Goal: Information Seeking & Learning: Learn about a topic

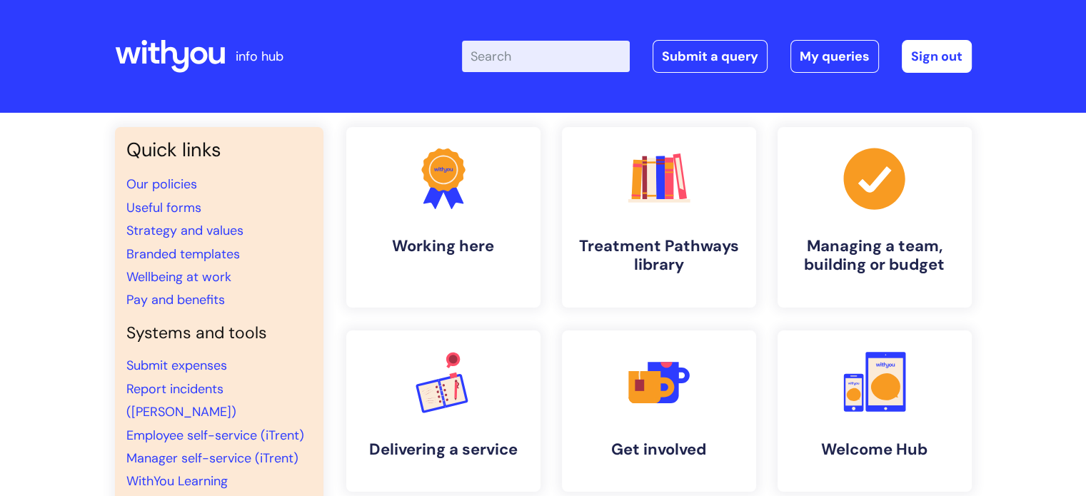
click at [533, 55] on input "Enter your search term here..." at bounding box center [546, 56] width 168 height 31
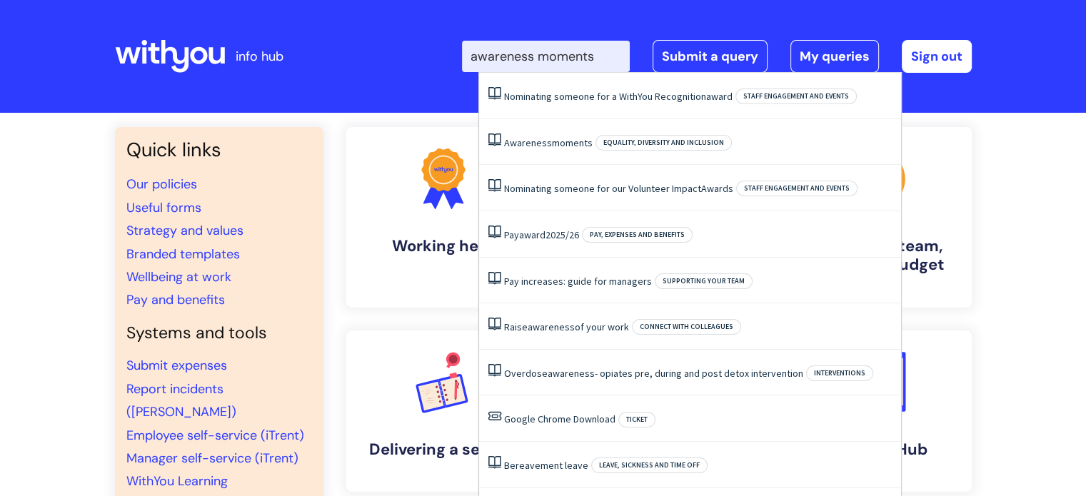
type input "awareness moments"
click button "Search" at bounding box center [0, 0] width 0 height 0
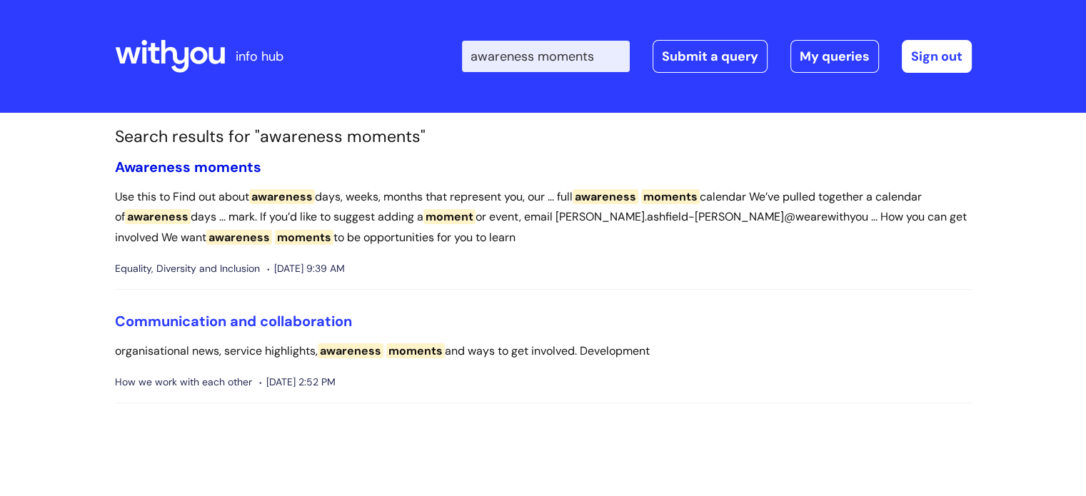
click at [191, 166] on link "Awareness moments" at bounding box center [188, 167] width 146 height 19
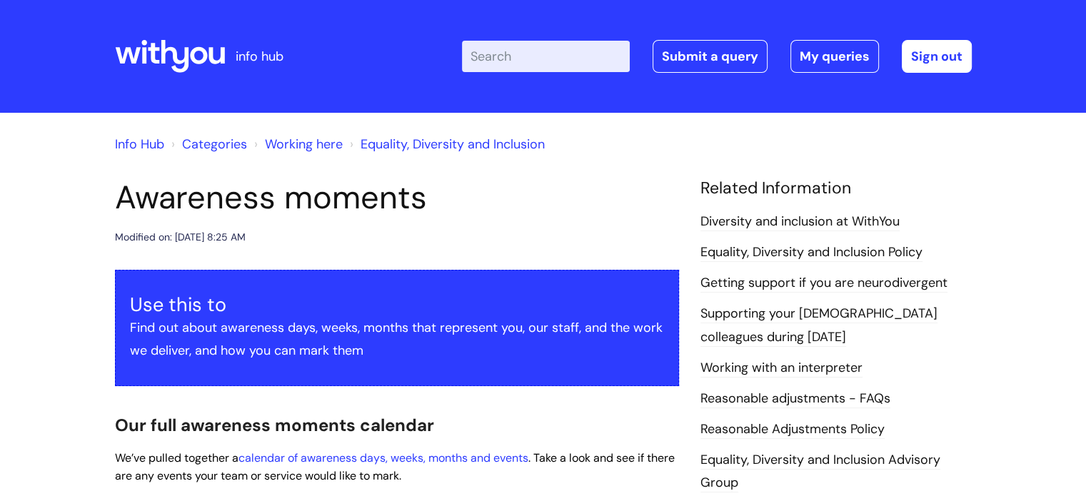
click at [537, 54] on input "Enter your search term here..." at bounding box center [546, 56] width 168 height 31
click at [166, 56] on icon at bounding box center [170, 56] width 110 height 34
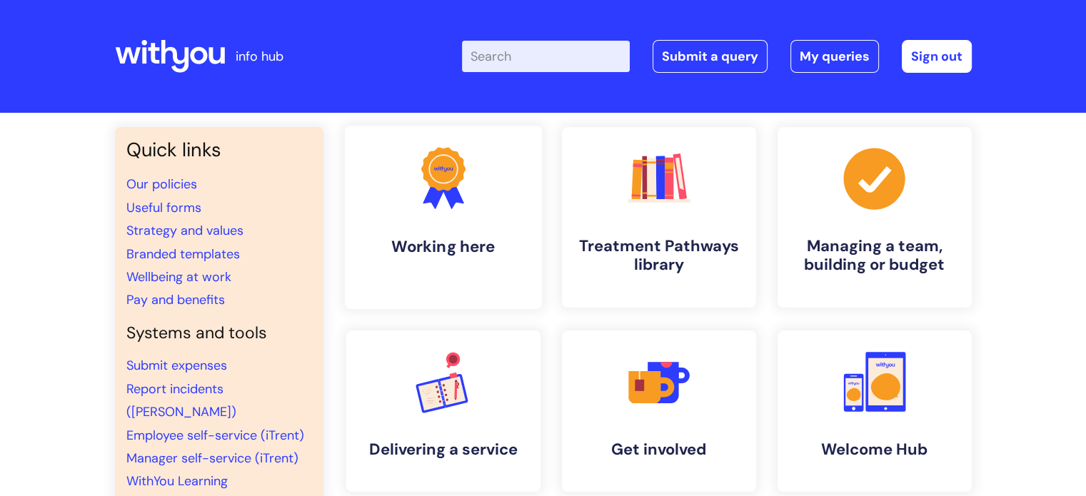
click at [481, 238] on h4 "Working here" at bounding box center [443, 246] width 174 height 19
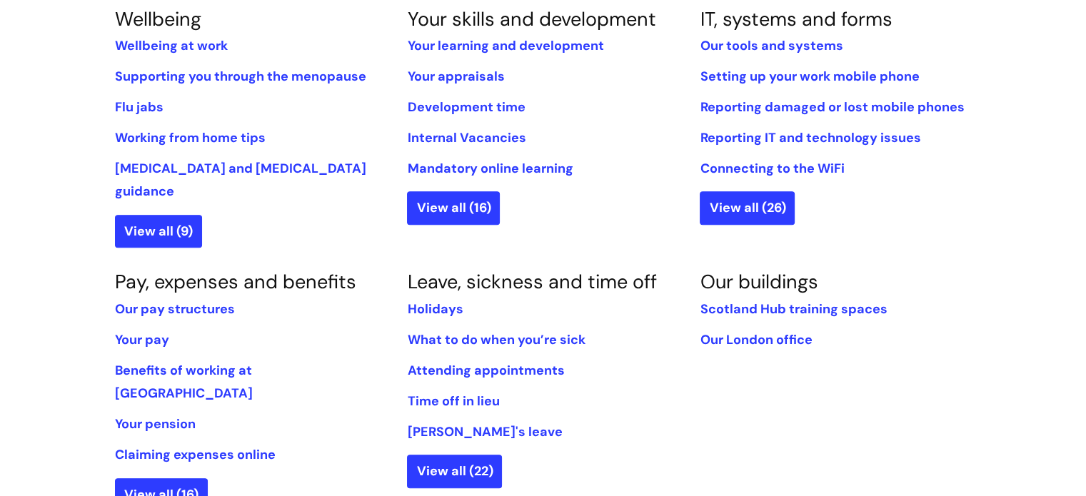
scroll to position [643, 0]
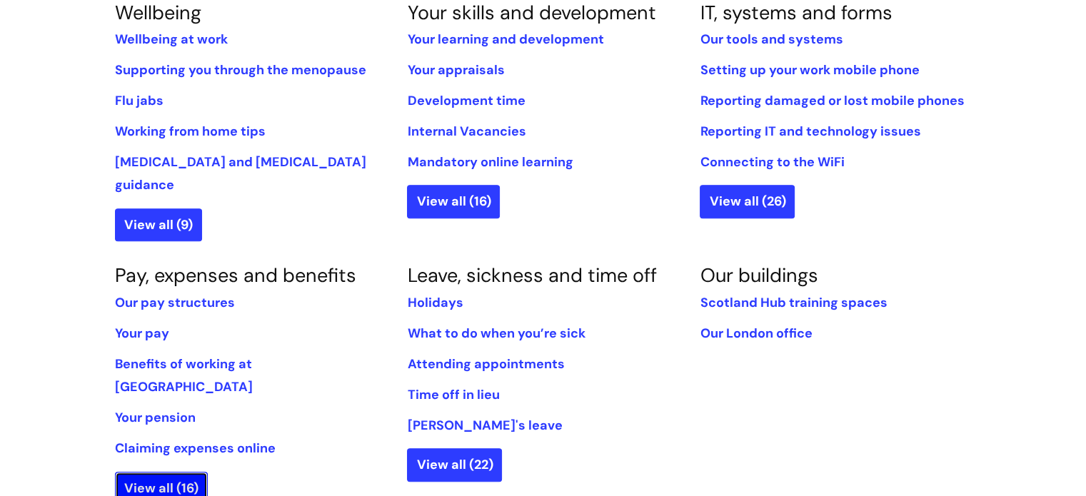
drag, startPoint x: 183, startPoint y: 440, endPoint x: 111, endPoint y: 435, distance: 71.5
click at [183, 472] on link "View all (16)" at bounding box center [161, 488] width 93 height 33
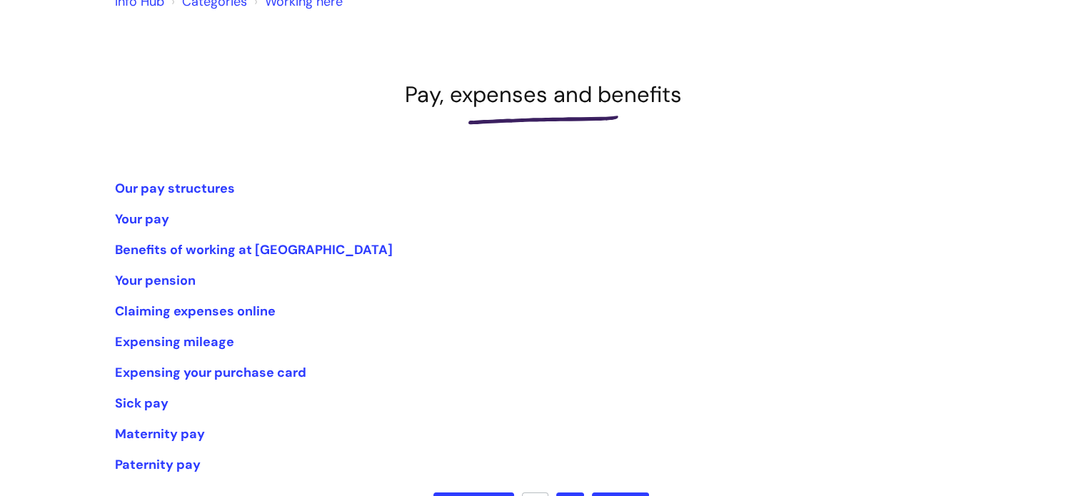
scroll to position [214, 0]
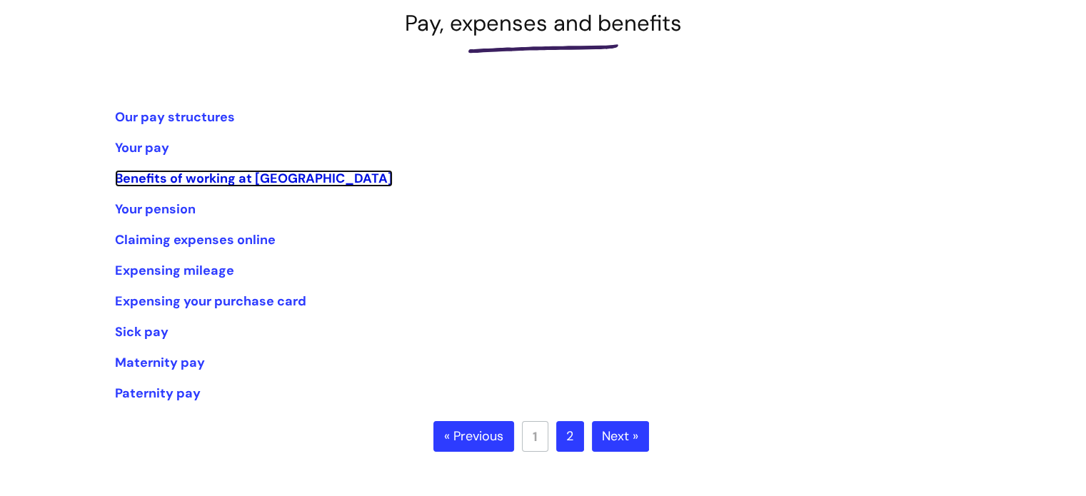
drag, startPoint x: 276, startPoint y: 176, endPoint x: 313, endPoint y: 189, distance: 39.3
click at [276, 176] on link "Benefits of working at [GEOGRAPHIC_DATA]" at bounding box center [254, 178] width 278 height 17
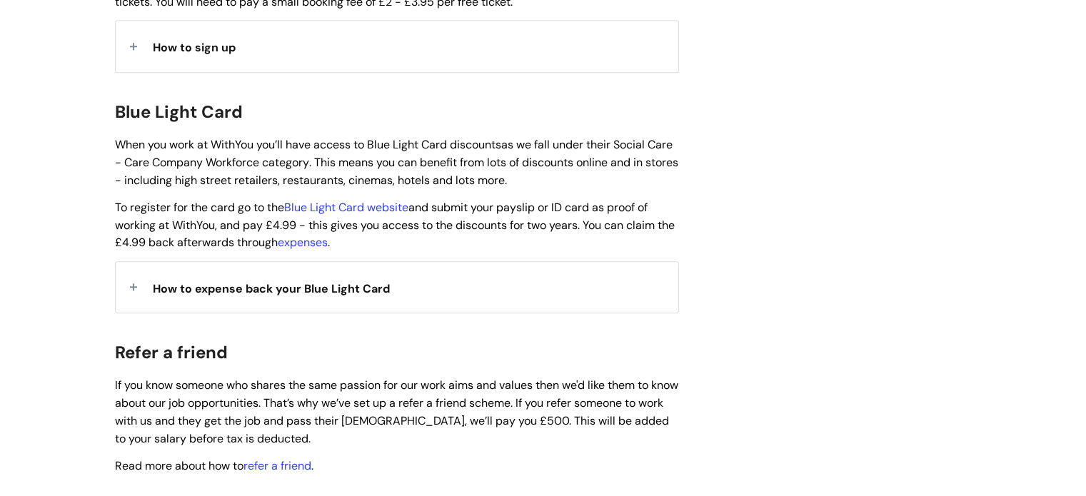
scroll to position [1571, 0]
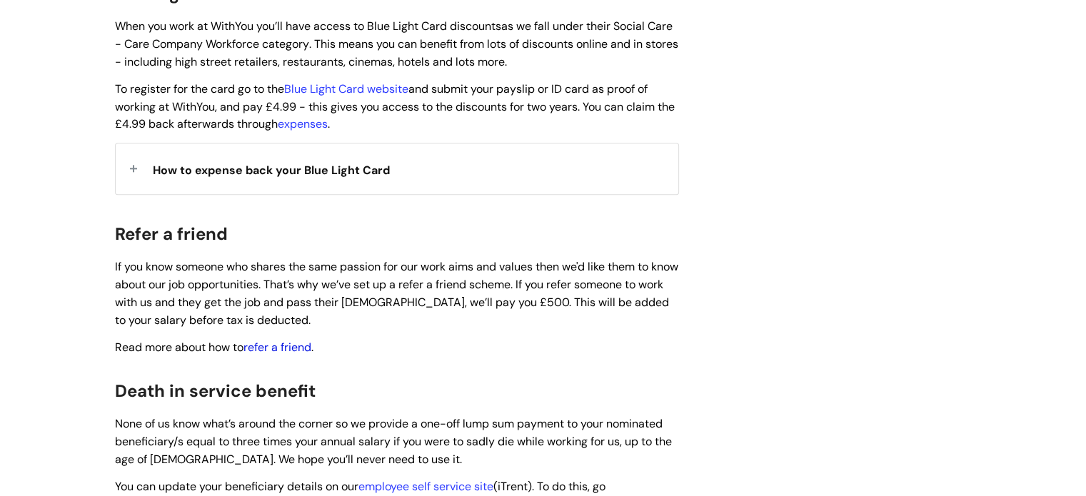
click at [288, 340] on link "refer a friend" at bounding box center [277, 347] width 68 height 15
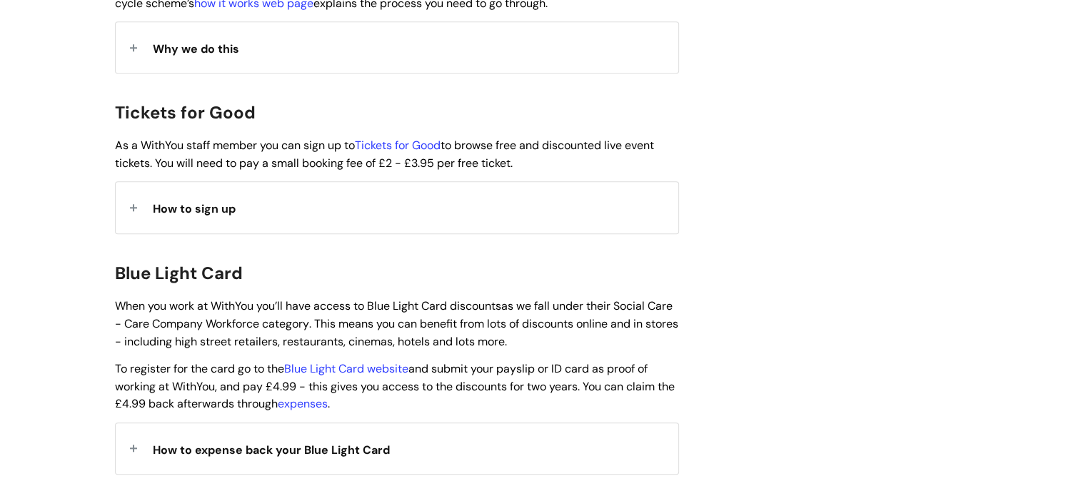
scroll to position [1285, 0]
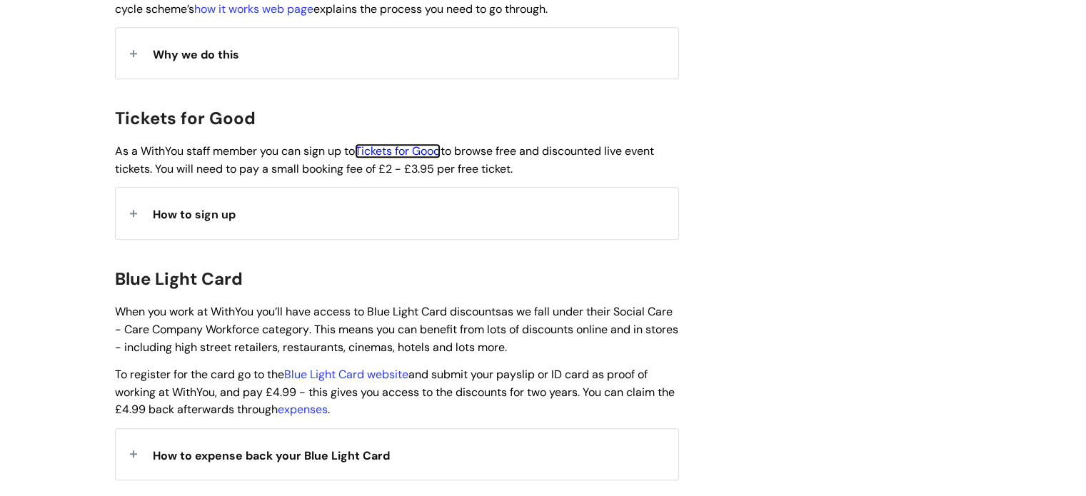
drag, startPoint x: 434, startPoint y: 130, endPoint x: 573, endPoint y: 127, distance: 139.2
click at [435, 143] on link "Tickets for Good" at bounding box center [398, 150] width 86 height 15
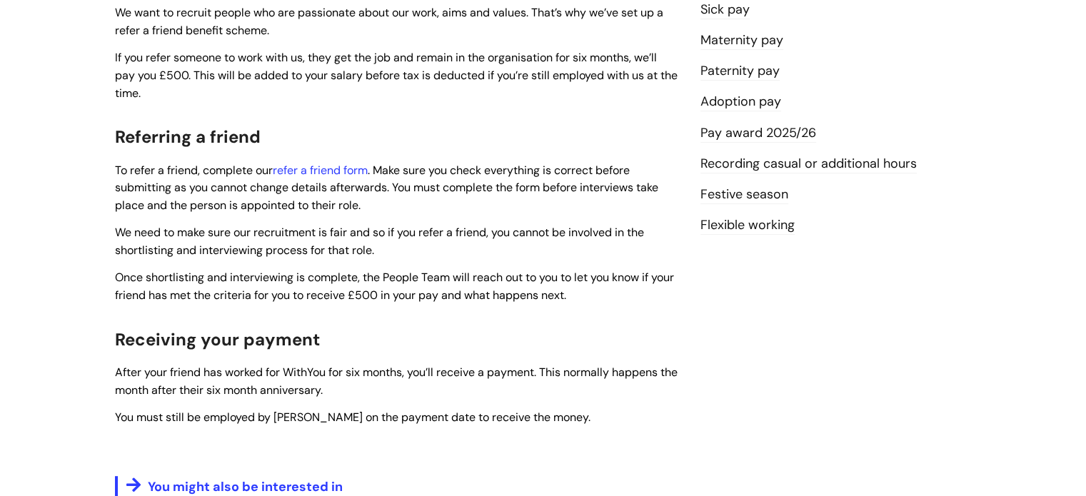
scroll to position [428, 0]
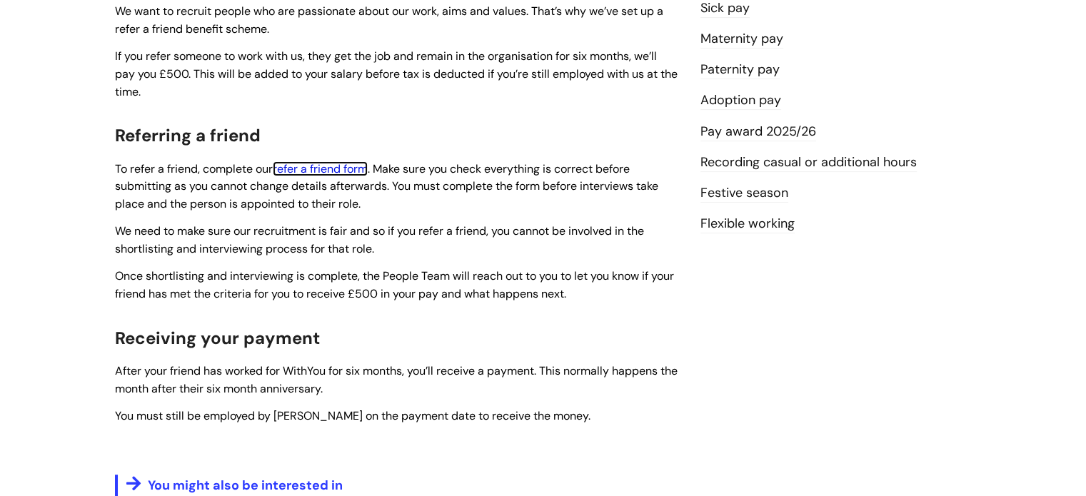
drag, startPoint x: 357, startPoint y: 171, endPoint x: 405, endPoint y: 181, distance: 49.0
click at [357, 171] on link "refer a friend form" at bounding box center [320, 168] width 95 height 15
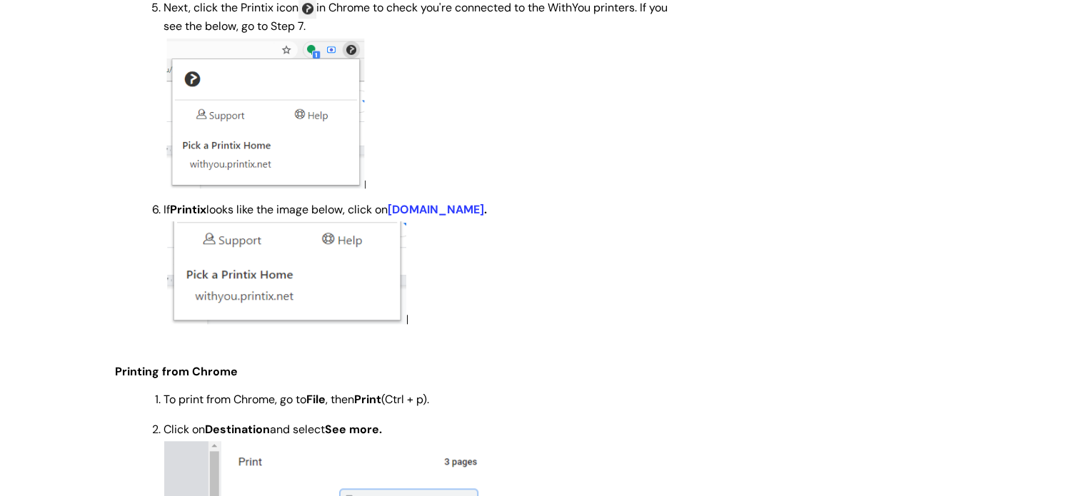
scroll to position [1356, 0]
